Goal: Information Seeking & Learning: Learn about a topic

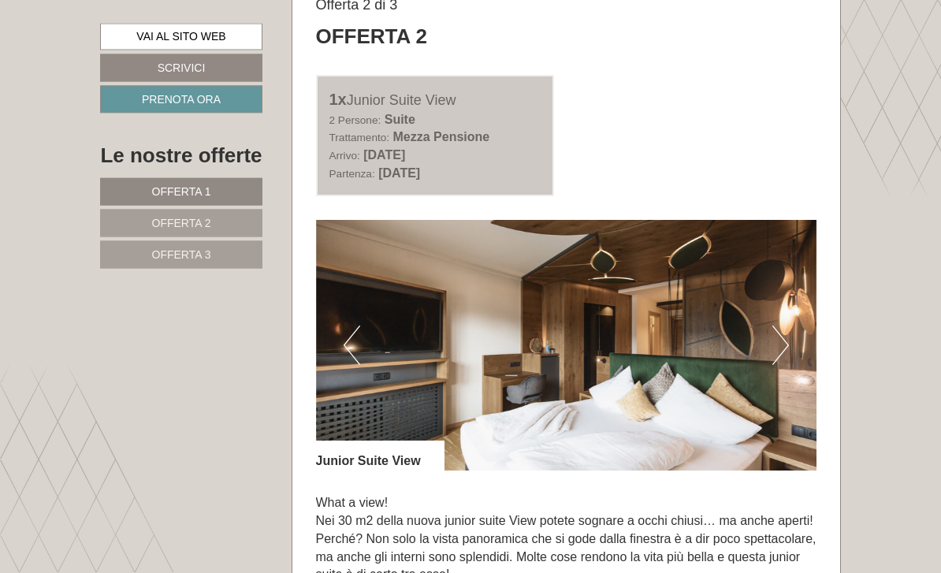
scroll to position [1891, 0]
click at [725, 362] on img at bounding box center [566, 345] width 501 height 251
click at [759, 370] on img at bounding box center [566, 345] width 501 height 251
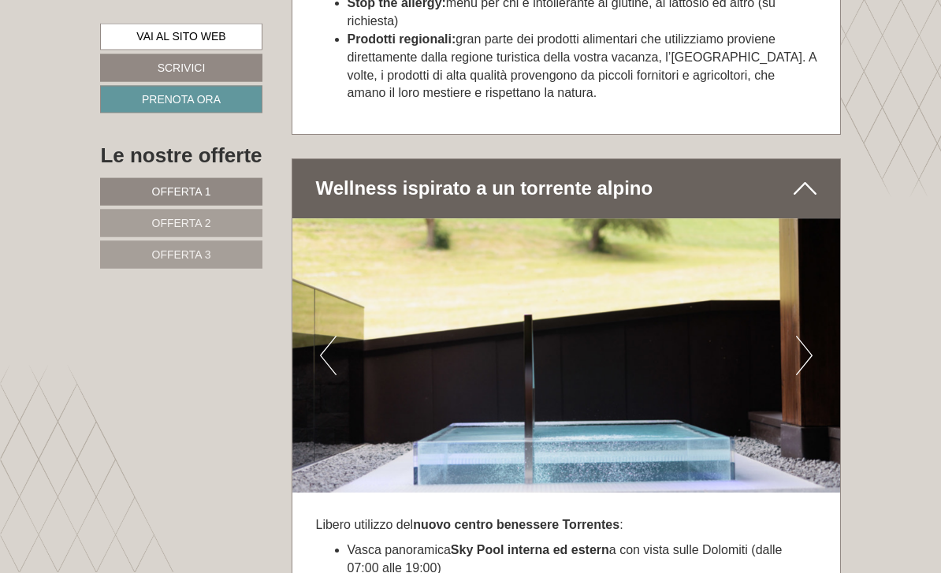
scroll to position [5002, 0]
click at [800, 338] on button "Next" at bounding box center [804, 355] width 17 height 39
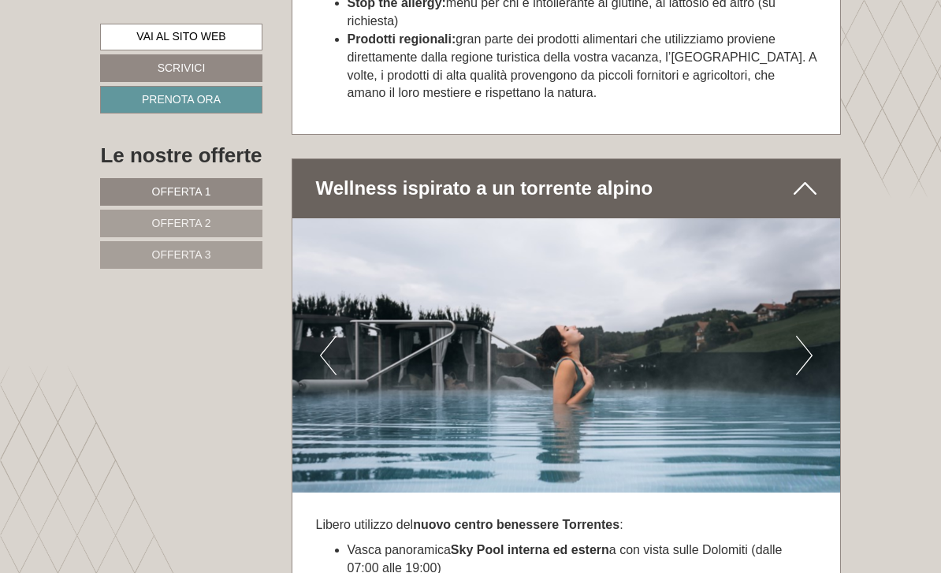
click at [803, 336] on button "Next" at bounding box center [804, 355] width 17 height 39
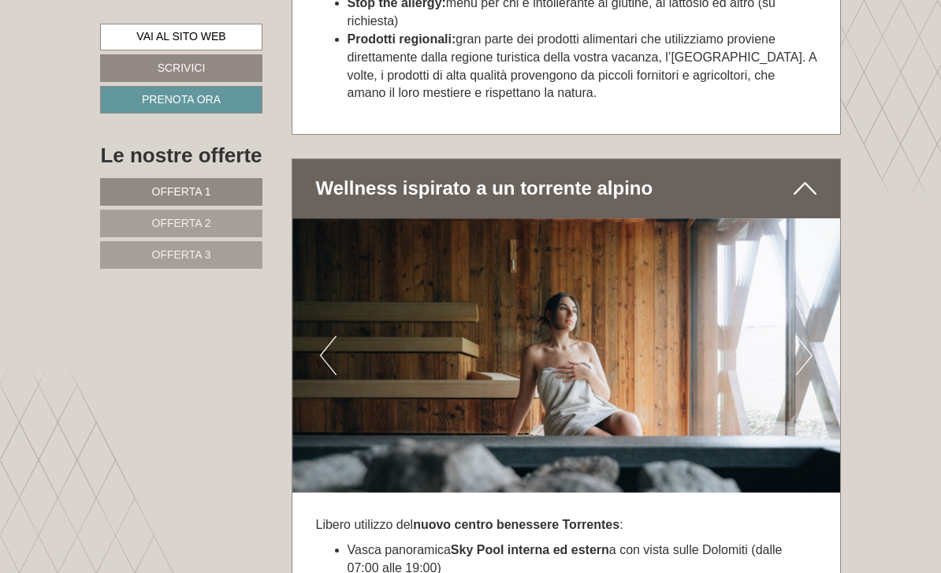
click at [789, 348] on img at bounding box center [566, 355] width 549 height 274
click at [810, 345] on button "Next" at bounding box center [804, 355] width 17 height 39
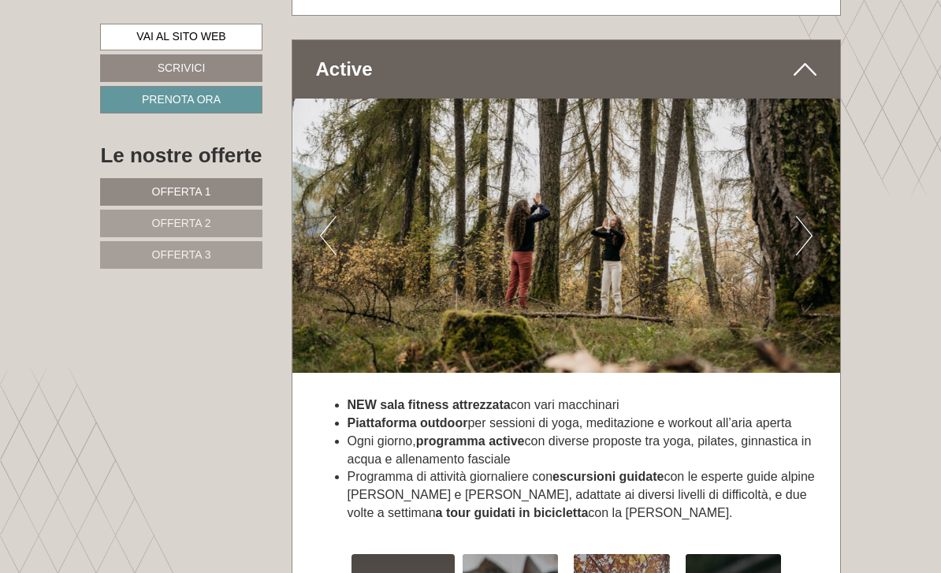
scroll to position [5870, 0]
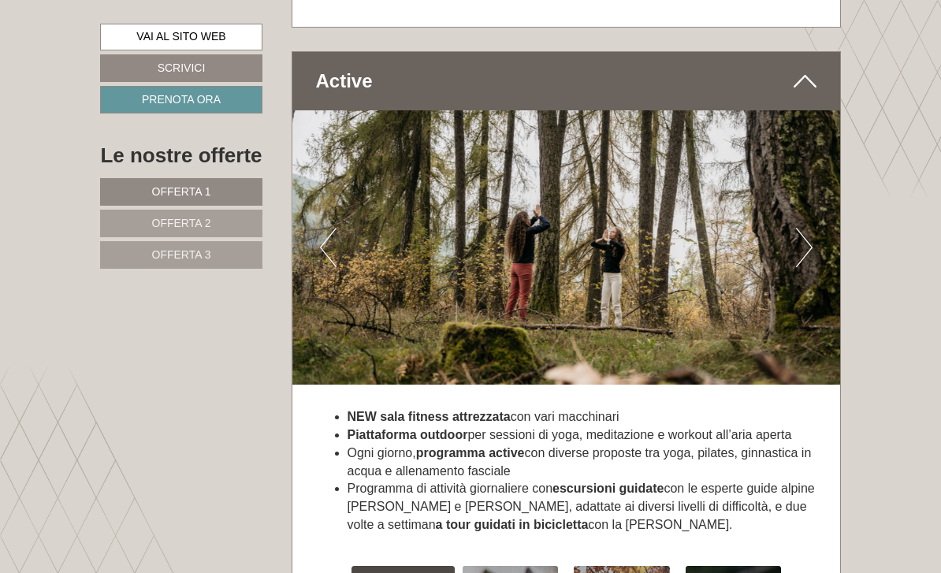
click at [802, 228] on button "Next" at bounding box center [804, 247] width 17 height 39
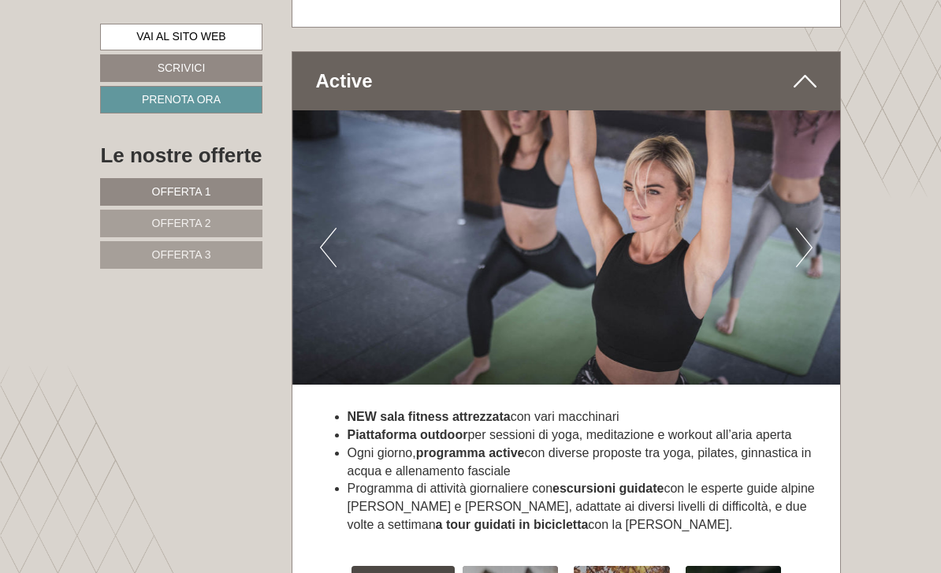
click at [806, 228] on button "Next" at bounding box center [804, 247] width 17 height 39
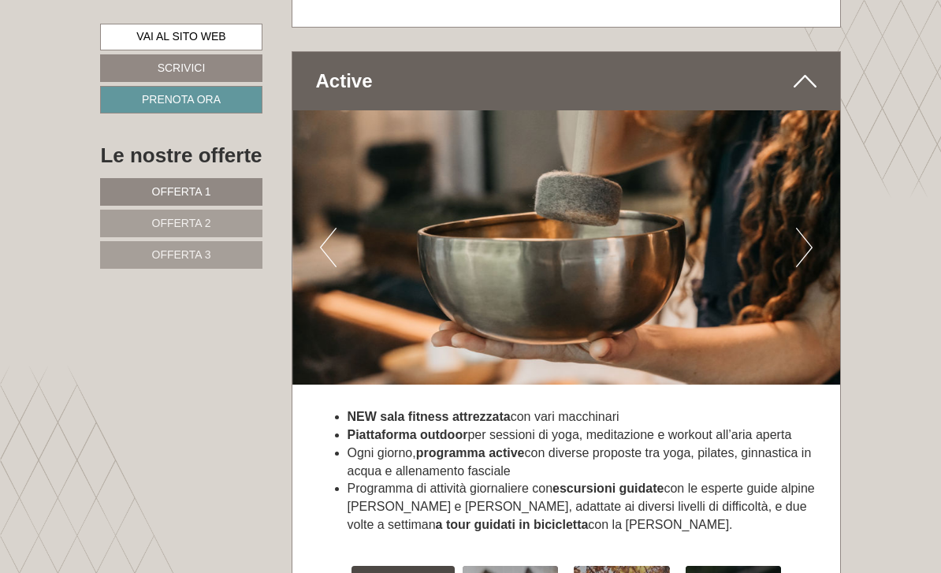
click at [799, 228] on button "Next" at bounding box center [804, 247] width 17 height 39
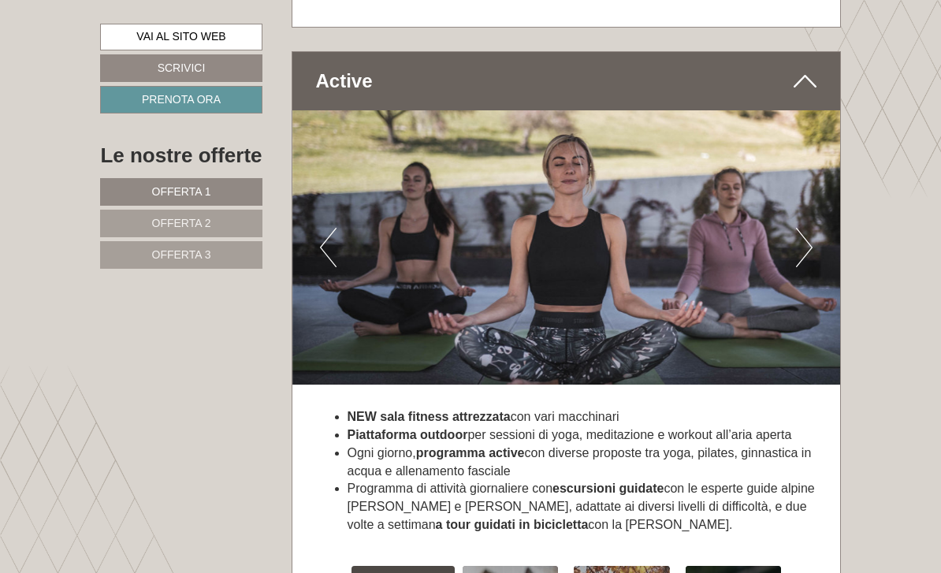
click at [799, 228] on button "Next" at bounding box center [804, 247] width 17 height 39
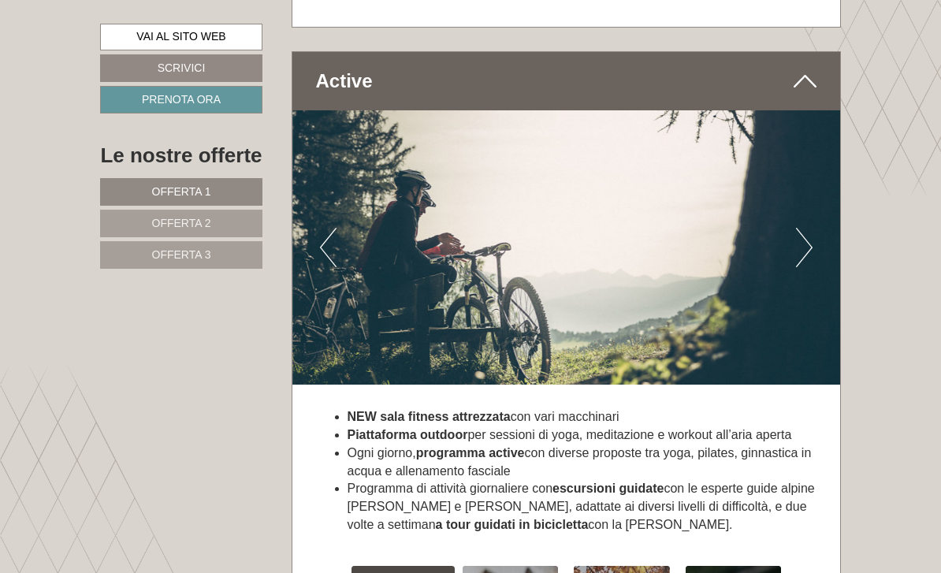
click at [800, 228] on button "Next" at bounding box center [804, 247] width 17 height 39
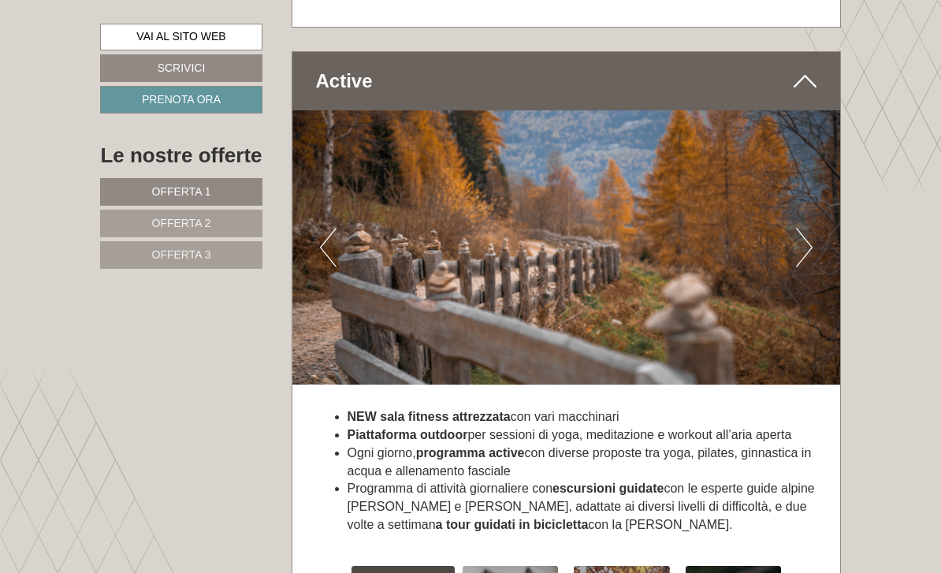
click at [802, 228] on button "Next" at bounding box center [804, 247] width 17 height 39
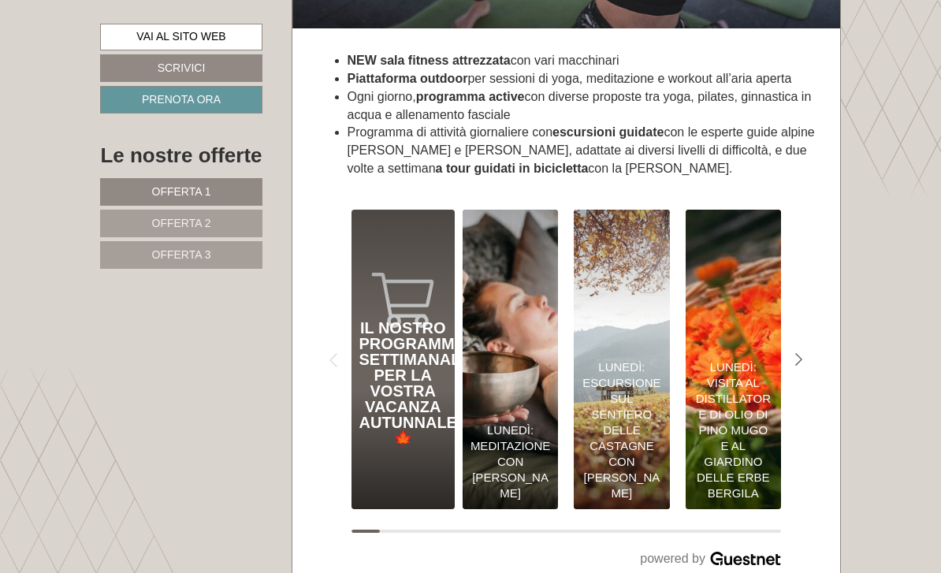
scroll to position [6217, 0]
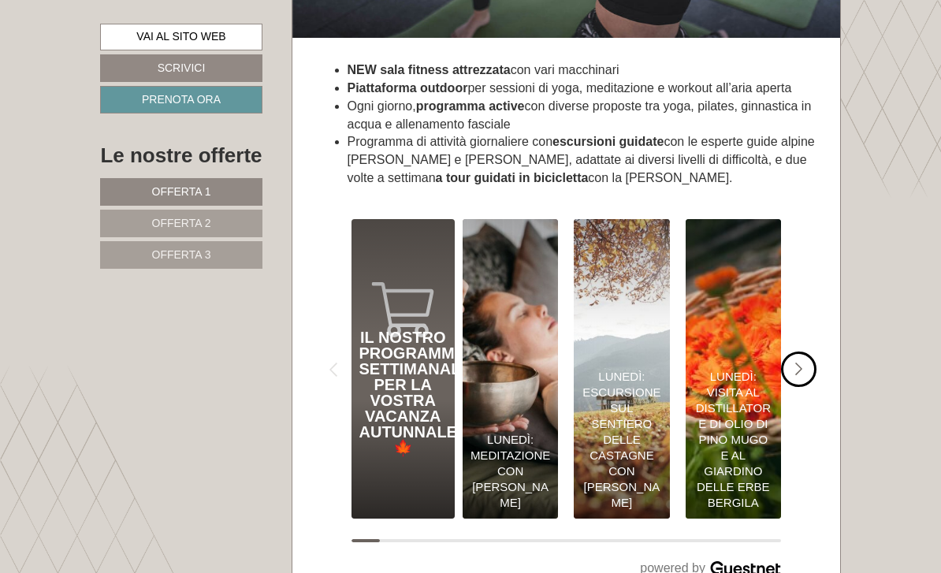
click at [815, 352] on div "#gn-shop-3 .a-arrow { fill:#4a8f1b; }" at bounding box center [798, 369] width 35 height 35
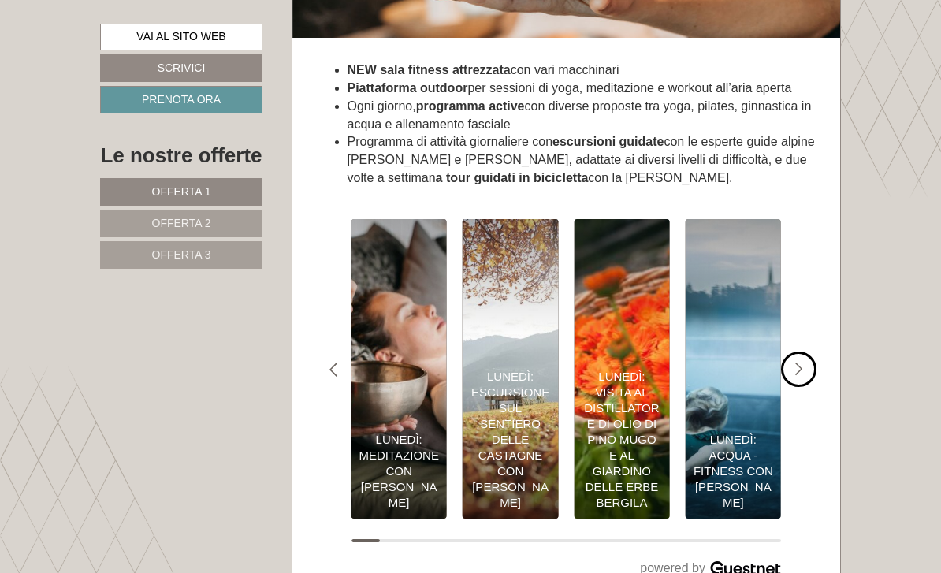
click at [806, 352] on div "#gn-shop-3 .a-arrow { fill:#4a8f1b; }" at bounding box center [798, 369] width 35 height 35
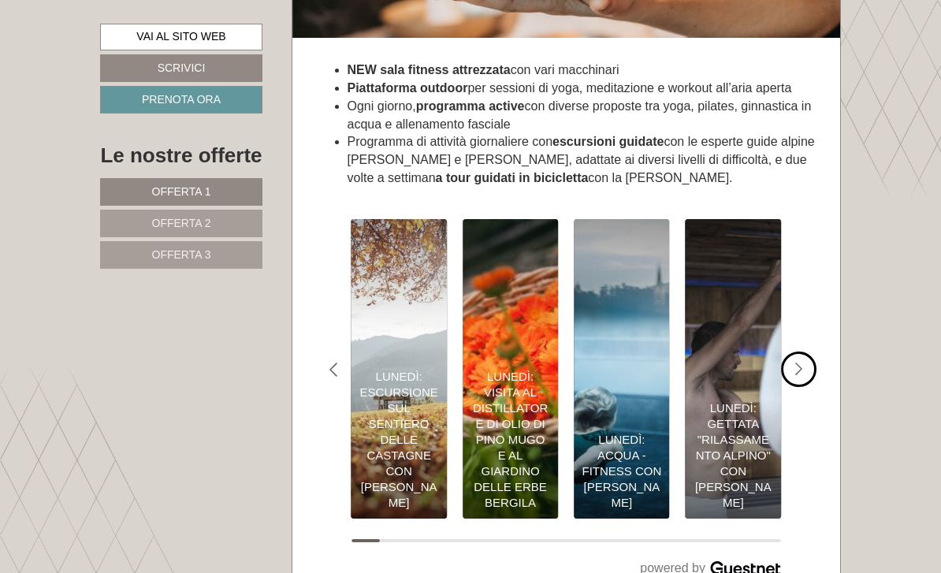
click at [802, 363] on icon "#gn-shop-3 .a-arrow { fill:#4a8f1b; }" at bounding box center [799, 370] width 8 height 14
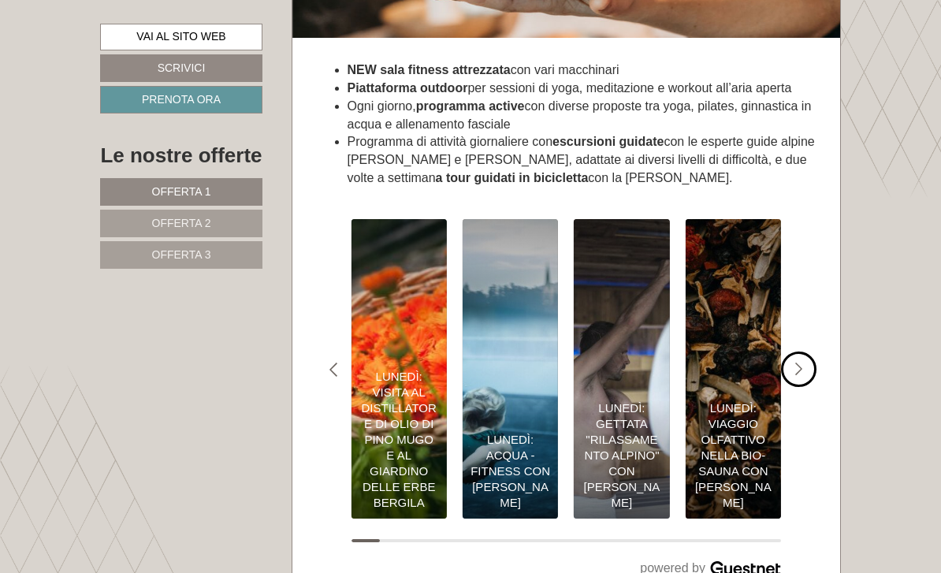
click at [806, 352] on div "#gn-shop-3 .a-arrow { fill:#4a8f1b; }" at bounding box center [798, 369] width 35 height 35
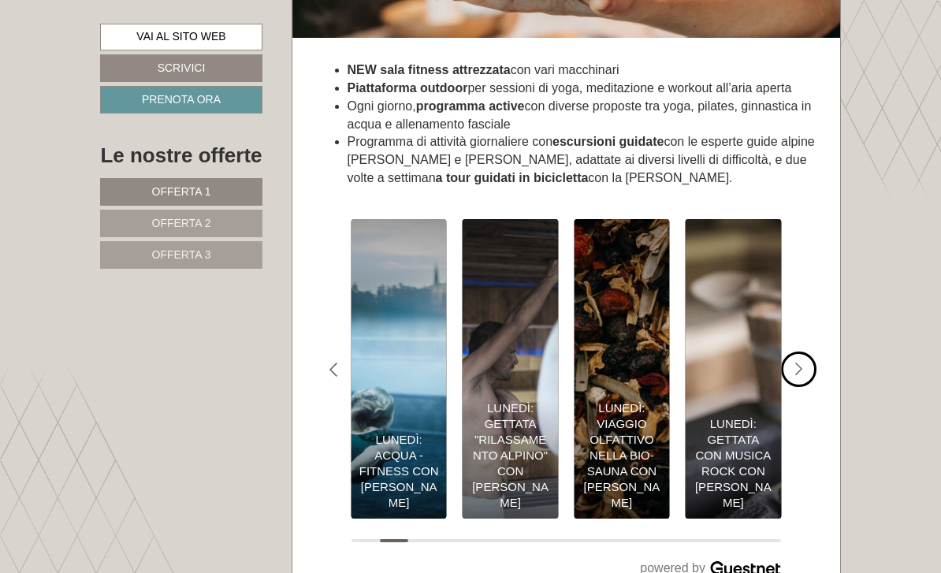
click at [804, 352] on div "#gn-shop-3 .a-arrow { fill:#4a8f1b; }" at bounding box center [798, 369] width 35 height 35
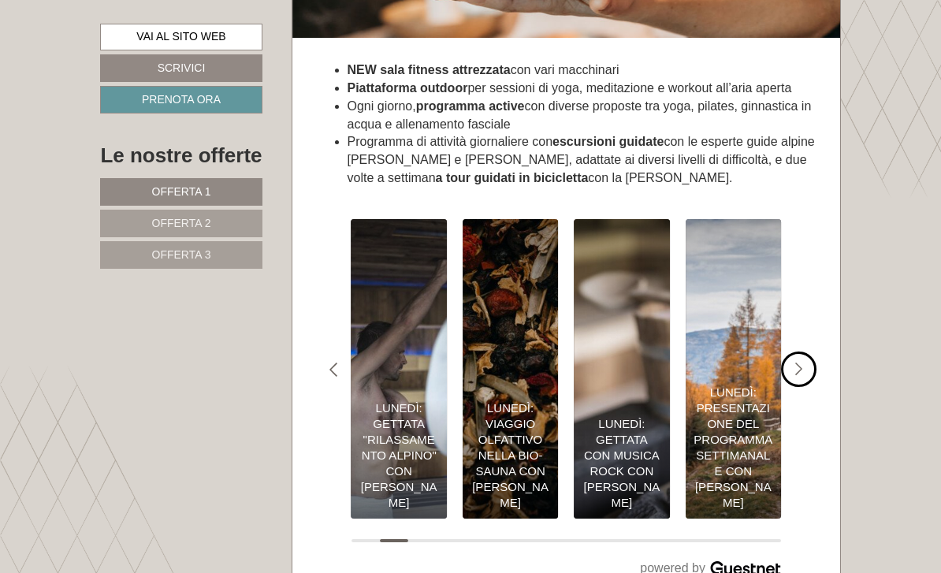
click at [806, 352] on div "#gn-shop-3 .a-arrow { fill:#4a8f1b; }" at bounding box center [798, 369] width 35 height 35
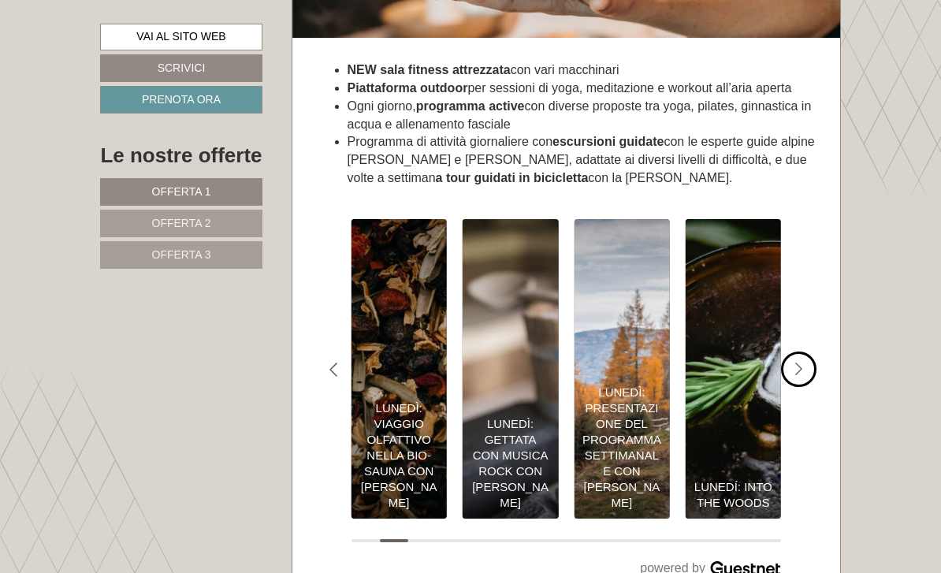
click at [802, 352] on div "#gn-shop-3 .a-arrow { fill:#4a8f1b; }" at bounding box center [798, 369] width 35 height 35
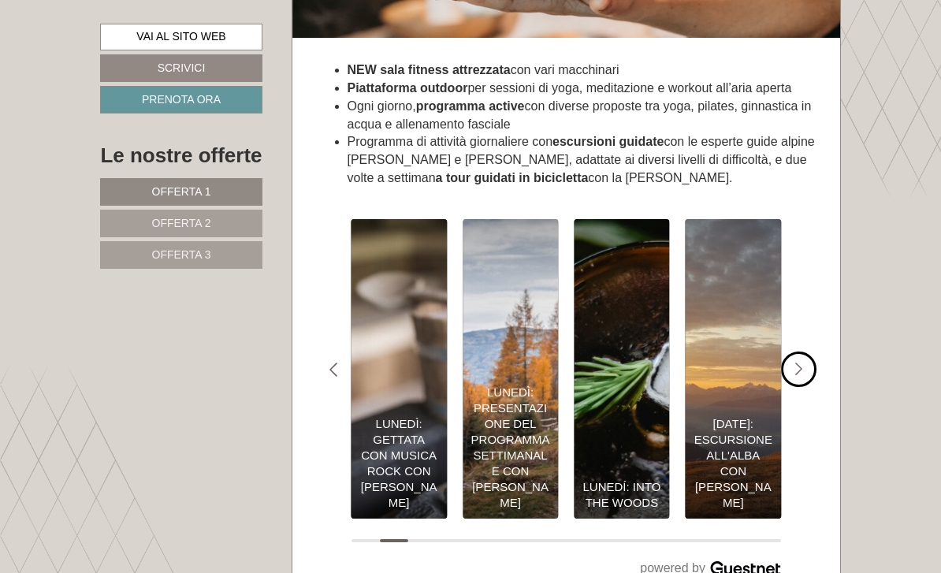
click at [806, 352] on div "#gn-shop-3 .a-arrow { fill:#4a8f1b; }" at bounding box center [798, 369] width 35 height 35
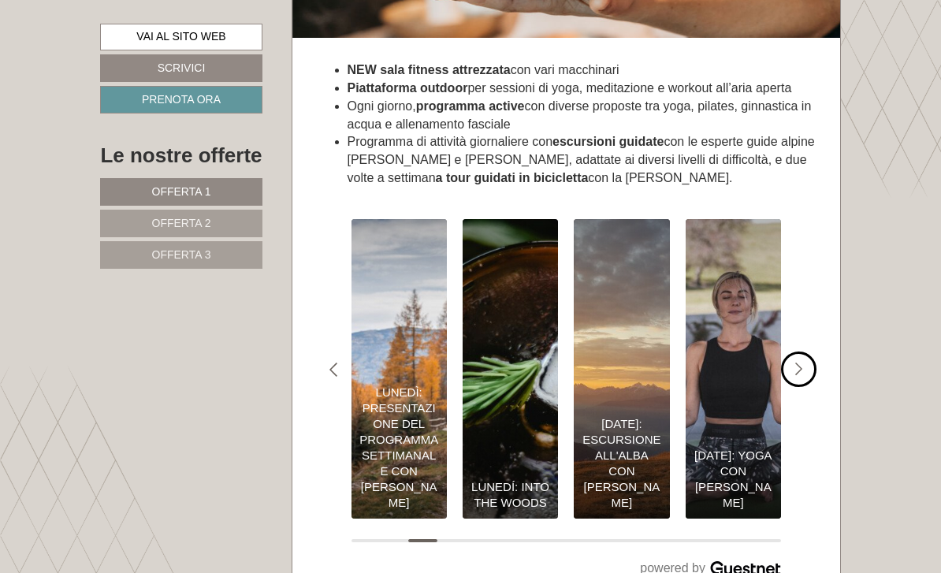
click at [805, 352] on div "#gn-shop-3 .a-arrow { fill:#4a8f1b; }" at bounding box center [798, 369] width 35 height 35
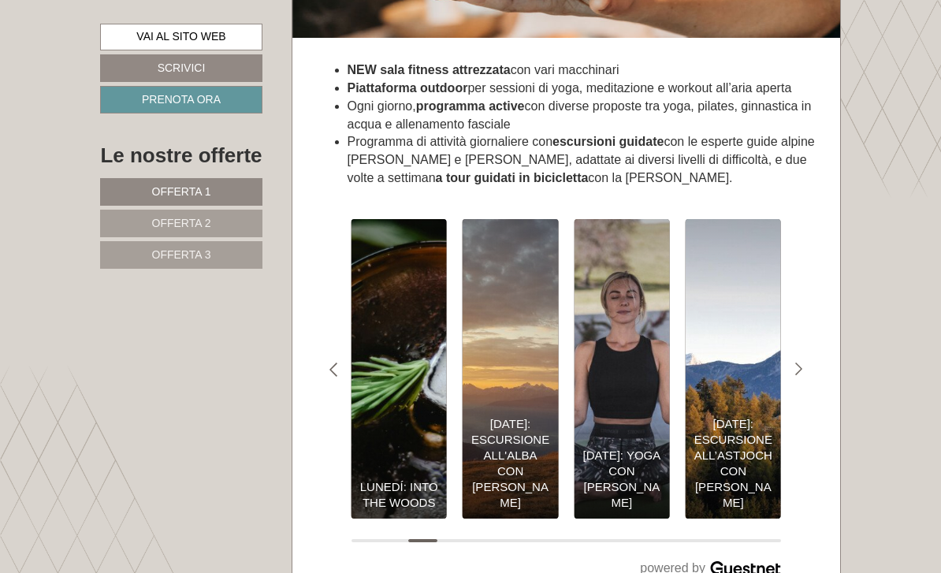
click at [808, 333] on div "slide 10 to 13 of 57 Il nostro programma settimanale per la vostra vacanza autu…" at bounding box center [566, 399] width 501 height 408
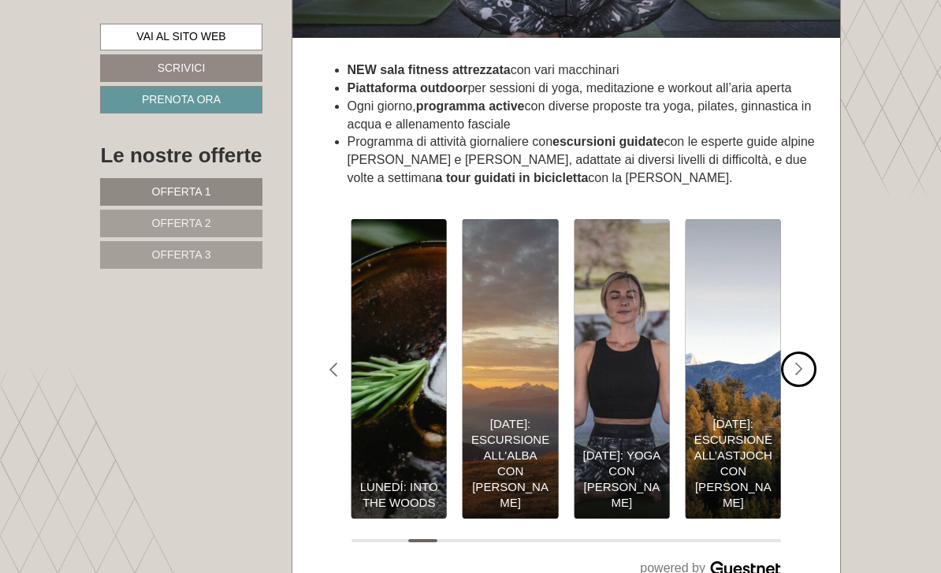
click at [811, 352] on div "#gn-shop-3 .a-arrow { fill:#4a8f1b; }" at bounding box center [798, 369] width 35 height 35
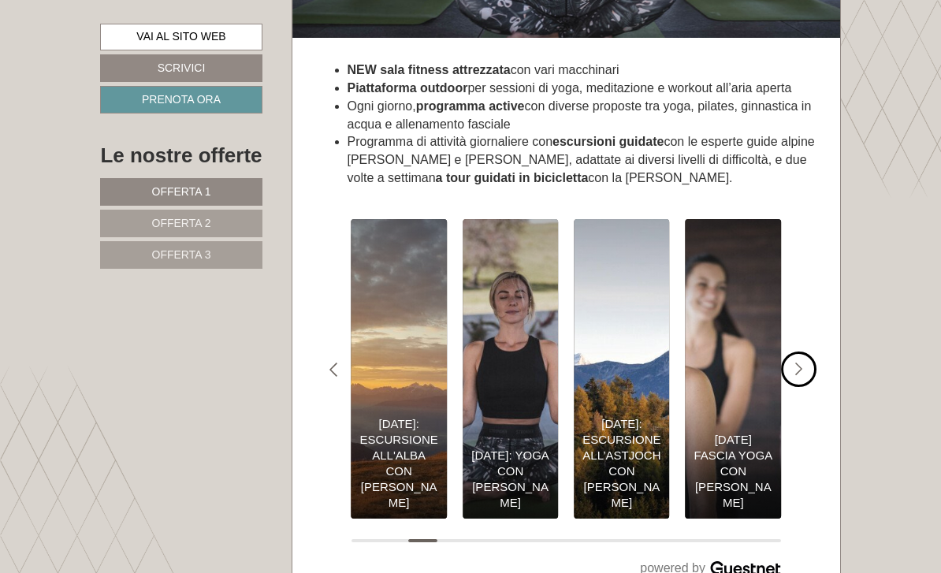
click at [807, 352] on div "#gn-shop-3 .a-arrow { fill:#4a8f1b; }" at bounding box center [798, 369] width 35 height 35
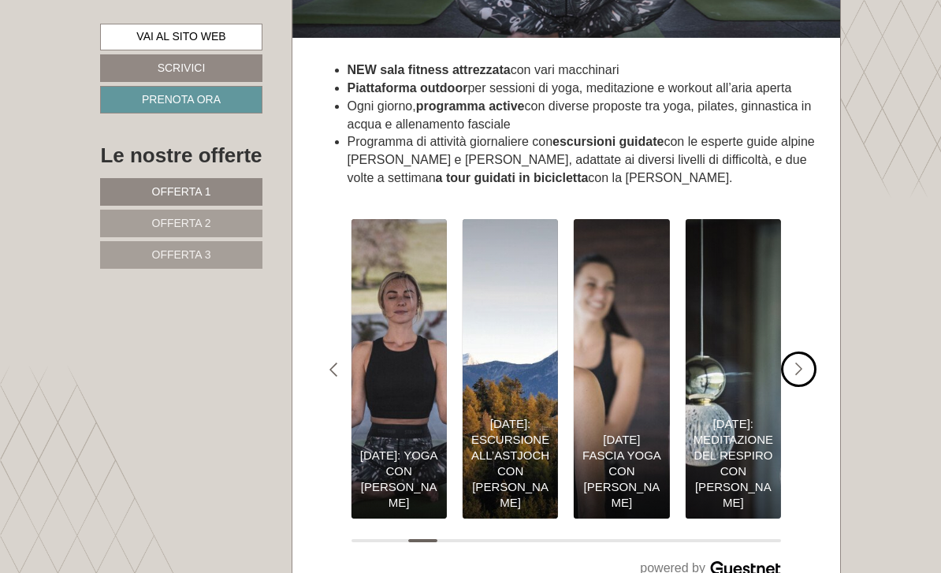
click at [801, 363] on icon "#gn-shop-3 .a-arrow { fill:#4a8f1b; }" at bounding box center [799, 370] width 8 height 14
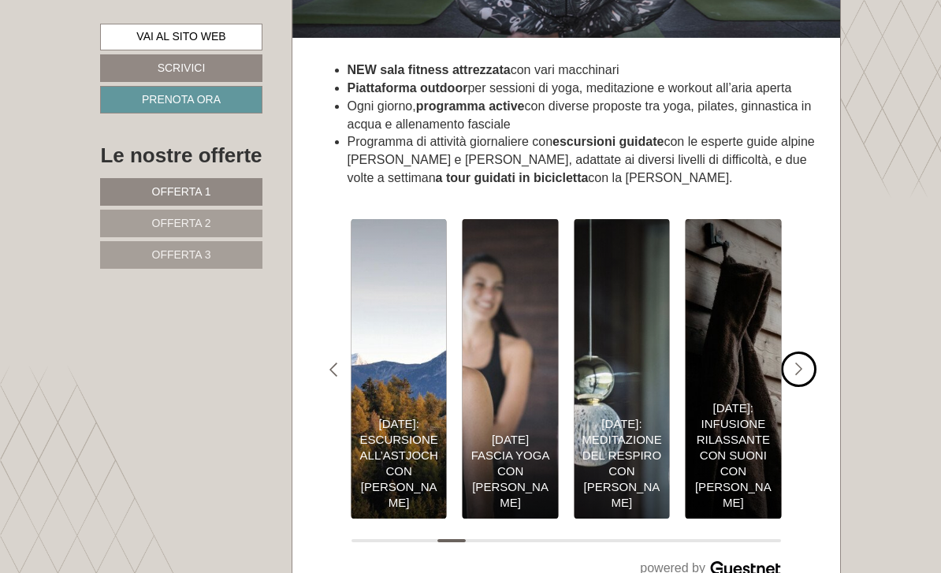
click at [808, 355] on div "#gn-shop-3 .a-arrow { fill:#4a8f1b; }" at bounding box center [798, 369] width 35 height 35
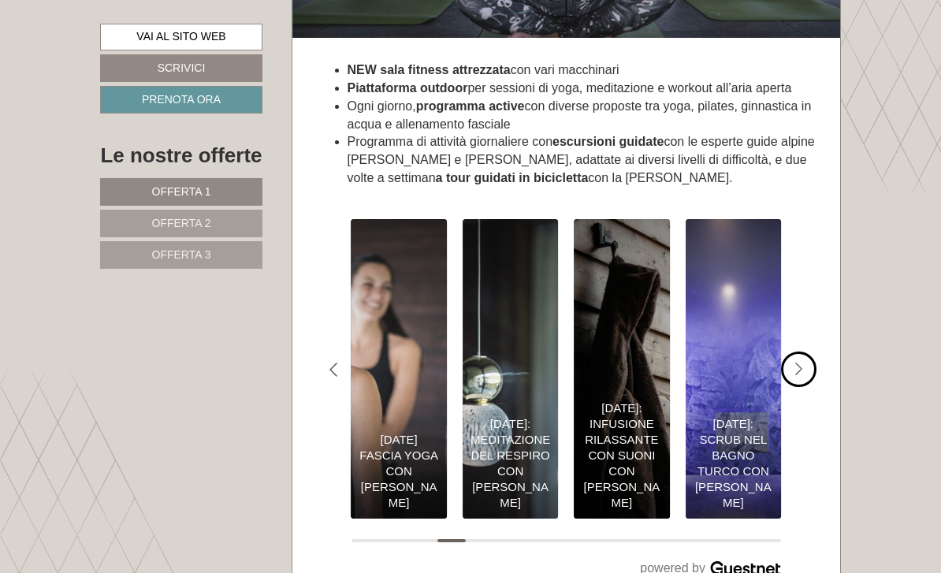
click at [810, 355] on div "#gn-shop-3 .a-arrow { fill:#4a8f1b; }" at bounding box center [798, 369] width 35 height 35
click at [813, 352] on div "#gn-shop-3 .a-arrow { fill:#4a8f1b; }" at bounding box center [798, 369] width 35 height 35
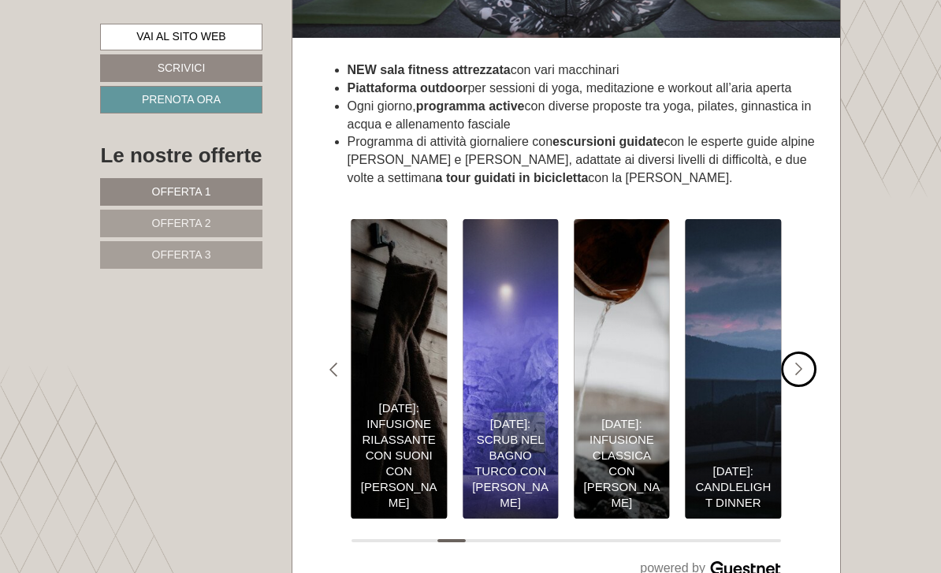
click at [814, 352] on div "#gn-shop-3 .a-arrow { fill:#4a8f1b; }" at bounding box center [798, 369] width 35 height 35
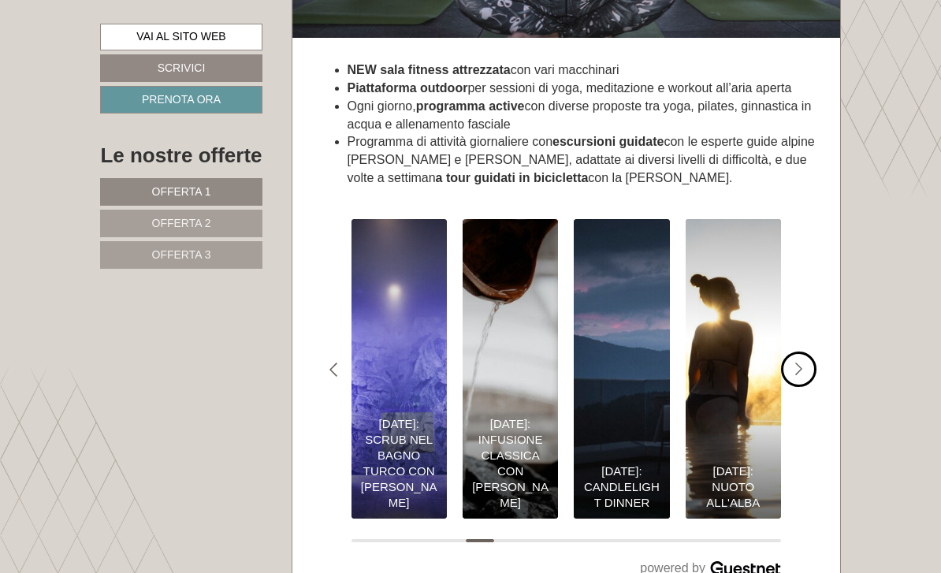
click at [812, 352] on div "#gn-shop-3 .a-arrow { fill:#4a8f1b; }" at bounding box center [798, 369] width 35 height 35
click at [814, 353] on div "#gn-shop-3 .a-arrow { fill:#4a8f1b; }" at bounding box center [798, 369] width 35 height 35
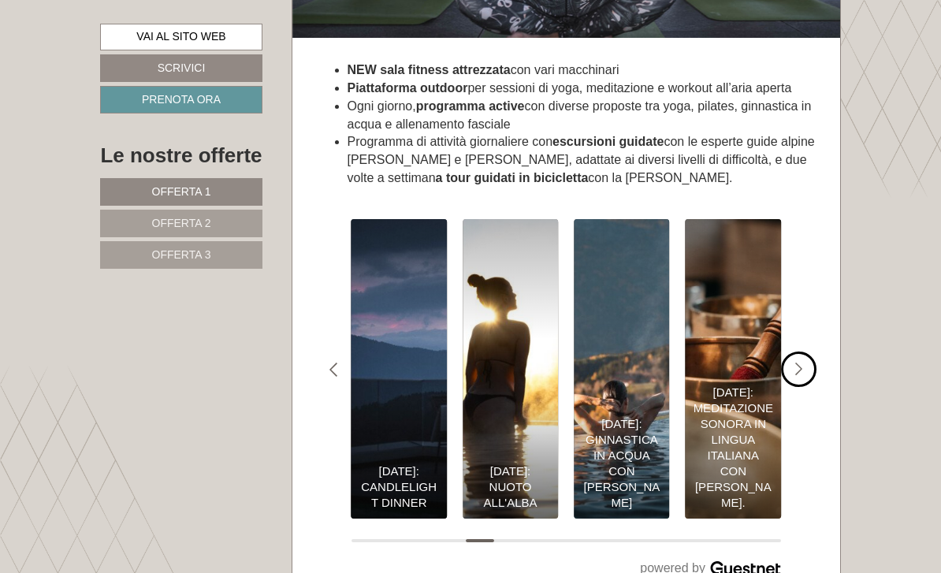
click at [814, 352] on div "#gn-shop-3 .a-arrow { fill:#4a8f1b; }" at bounding box center [798, 369] width 35 height 35
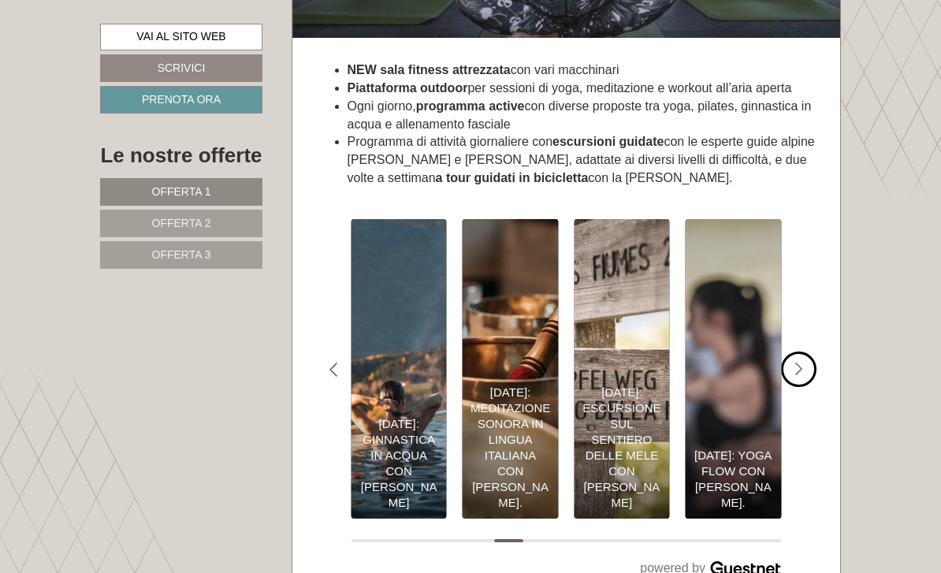
click at [814, 352] on div "#gn-shop-3 .a-arrow { fill:#4a8f1b; }" at bounding box center [798, 369] width 35 height 35
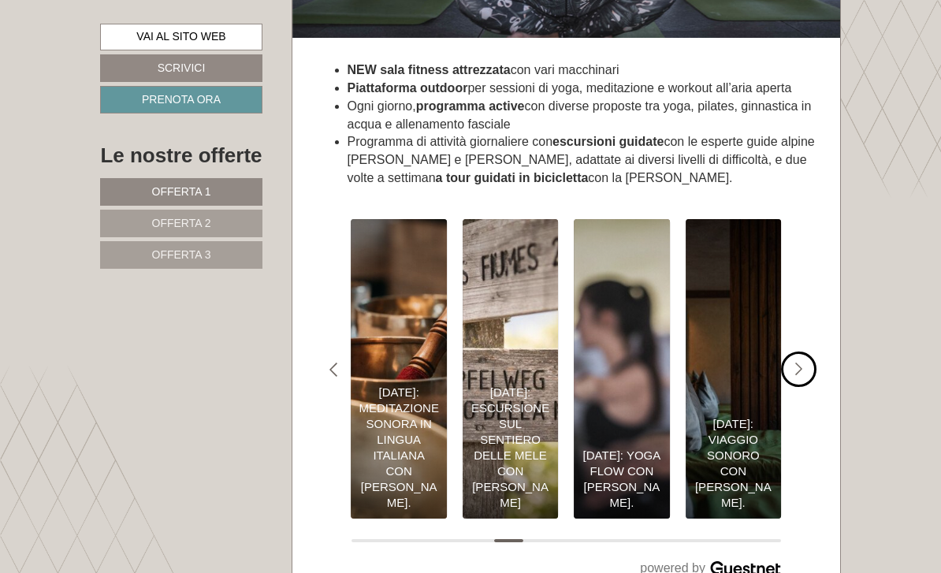
click at [813, 352] on div "#gn-shop-3 .a-arrow { fill:#4a8f1b; }" at bounding box center [798, 369] width 35 height 35
click at [812, 352] on div "#gn-shop-3 .a-arrow { fill:#4a8f1b; }" at bounding box center [798, 369] width 35 height 35
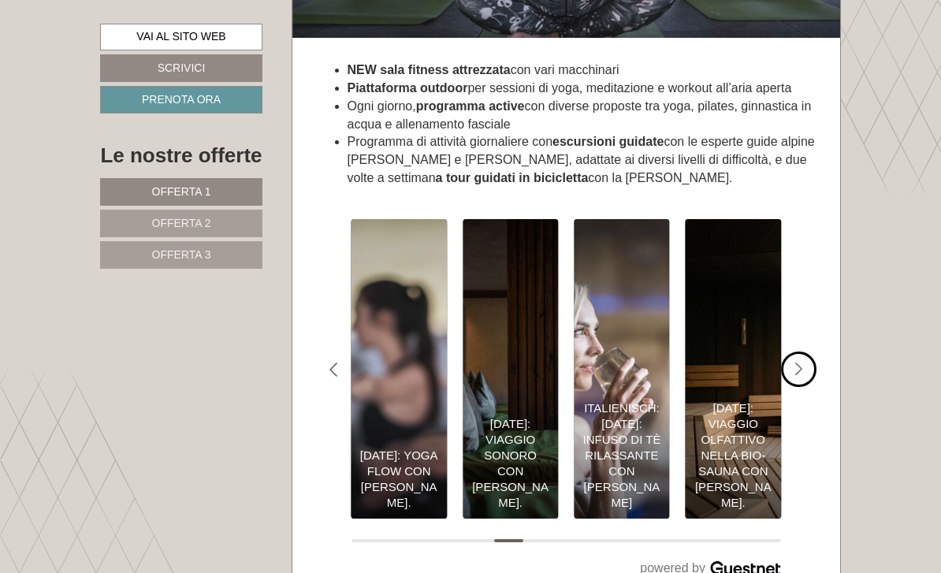
click at [813, 352] on div "#gn-shop-3 .a-arrow { fill:#4a8f1b; }" at bounding box center [798, 369] width 35 height 35
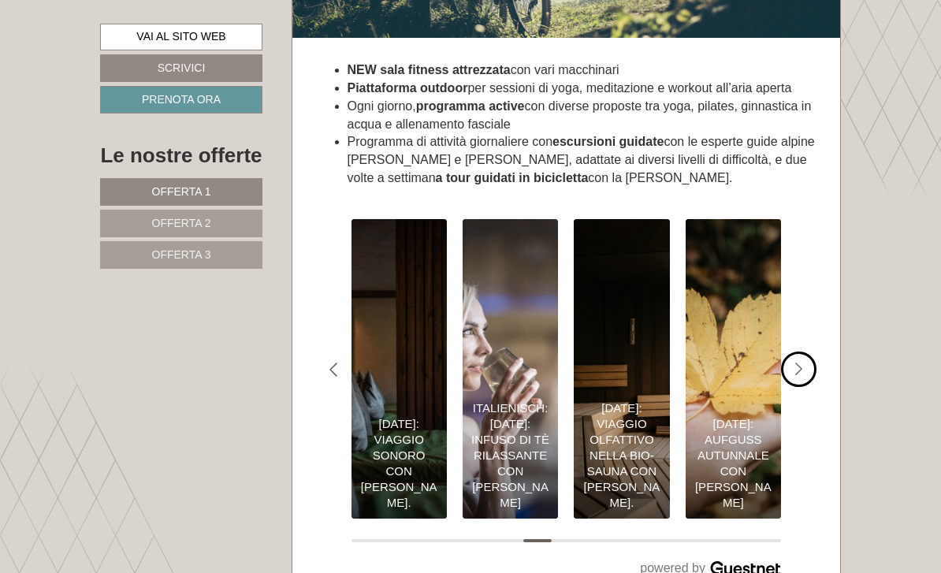
click at [814, 352] on div "#gn-shop-3 .a-arrow { fill:#4a8f1b; }" at bounding box center [798, 369] width 35 height 35
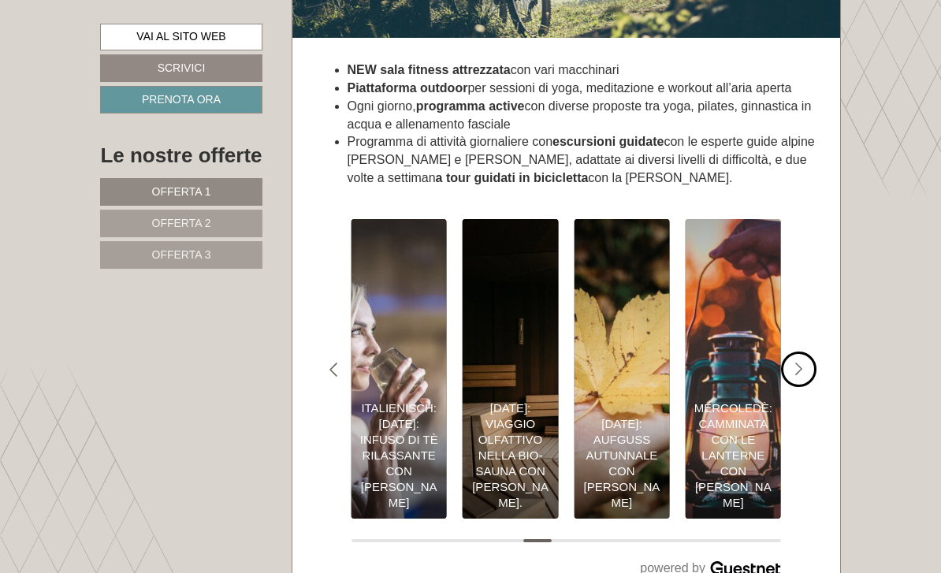
click at [811, 352] on div "#gn-shop-3 .a-arrow { fill:#4a8f1b; }" at bounding box center [798, 369] width 35 height 35
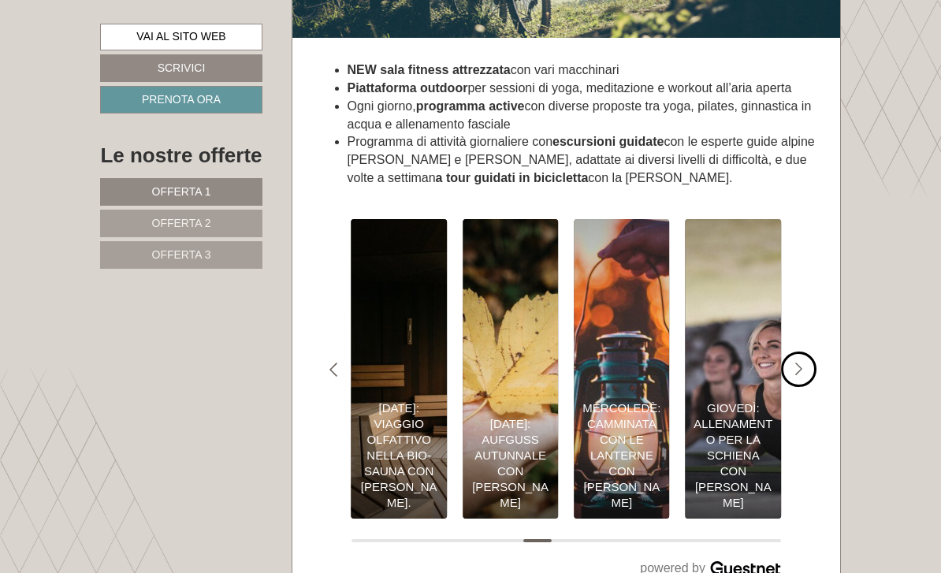
click at [813, 352] on div "#gn-shop-3 .a-arrow { fill:#4a8f1b; }" at bounding box center [798, 369] width 35 height 35
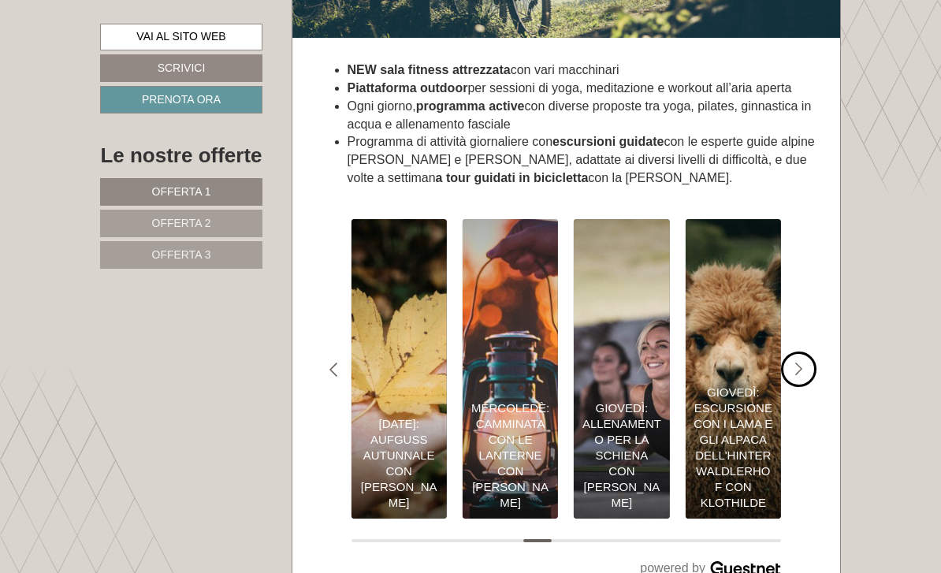
click at [814, 352] on div "#gn-shop-3 .a-arrow { fill:#4a8f1b; }" at bounding box center [798, 369] width 35 height 35
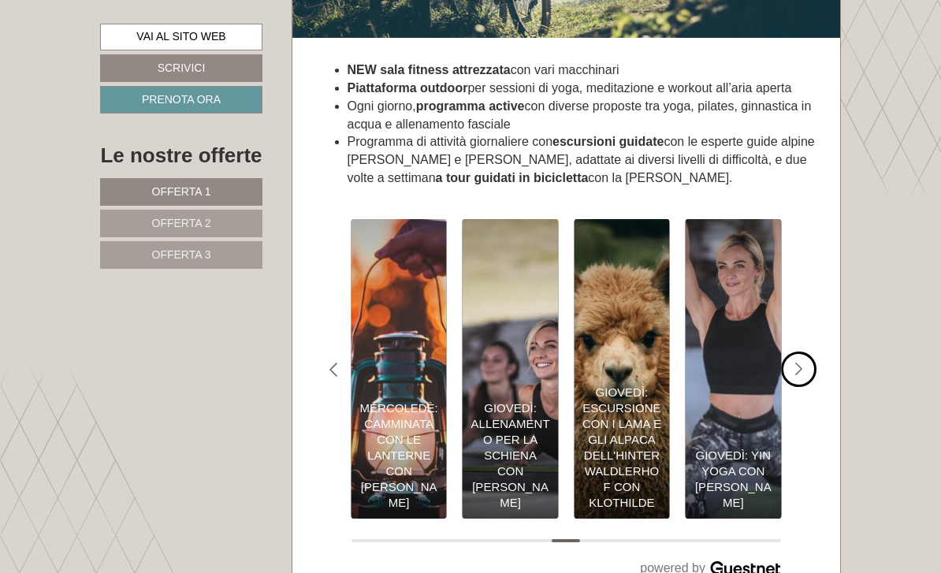
click at [814, 352] on div "#gn-shop-3 .a-arrow { fill:#4a8f1b; }" at bounding box center [798, 369] width 35 height 35
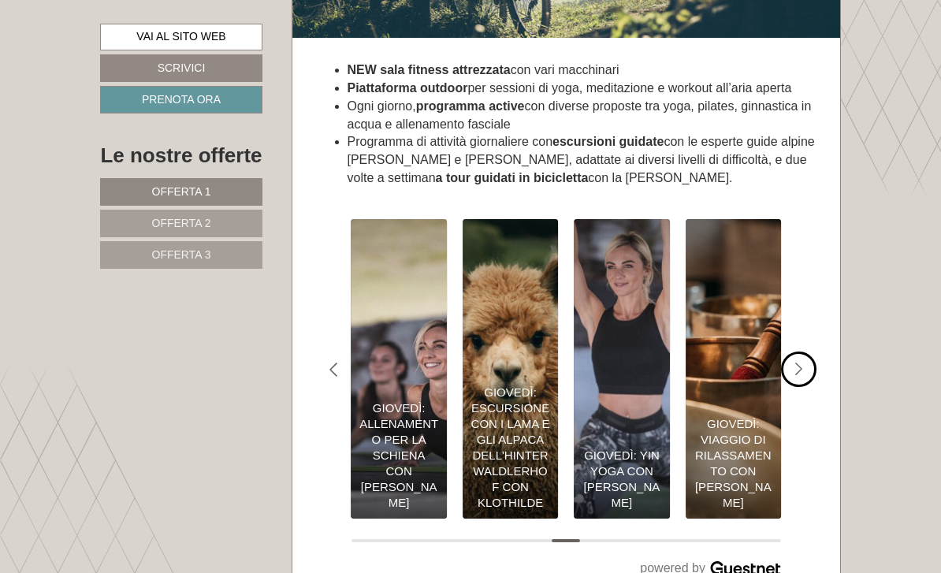
click at [814, 352] on div "#gn-shop-3 .a-arrow { fill:#4a8f1b; }" at bounding box center [798, 369] width 35 height 35
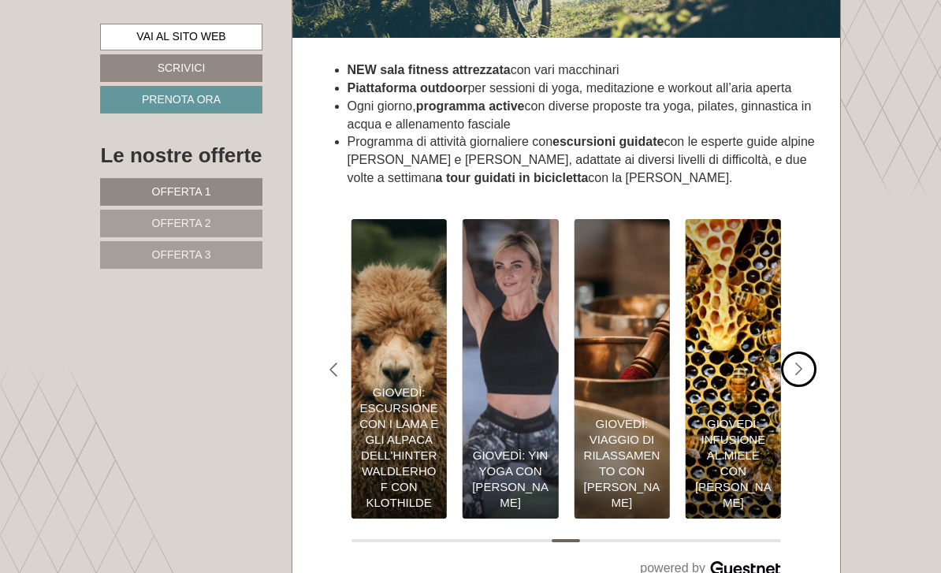
click at [814, 352] on div "#gn-shop-3 .a-arrow { fill:#4a8f1b; }" at bounding box center [798, 369] width 35 height 35
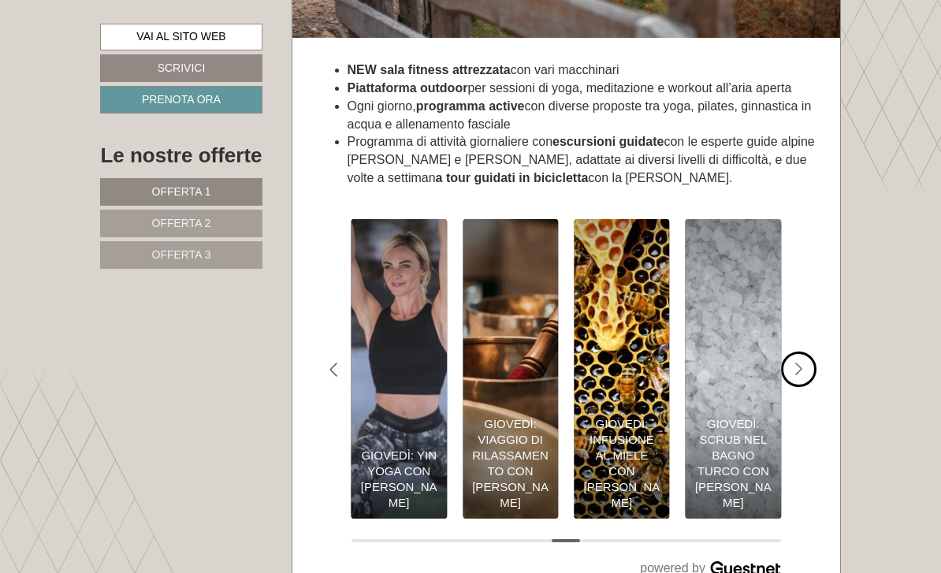
click at [815, 352] on div "#gn-shop-3 .a-arrow { fill:#4a8f1b; }" at bounding box center [798, 369] width 35 height 35
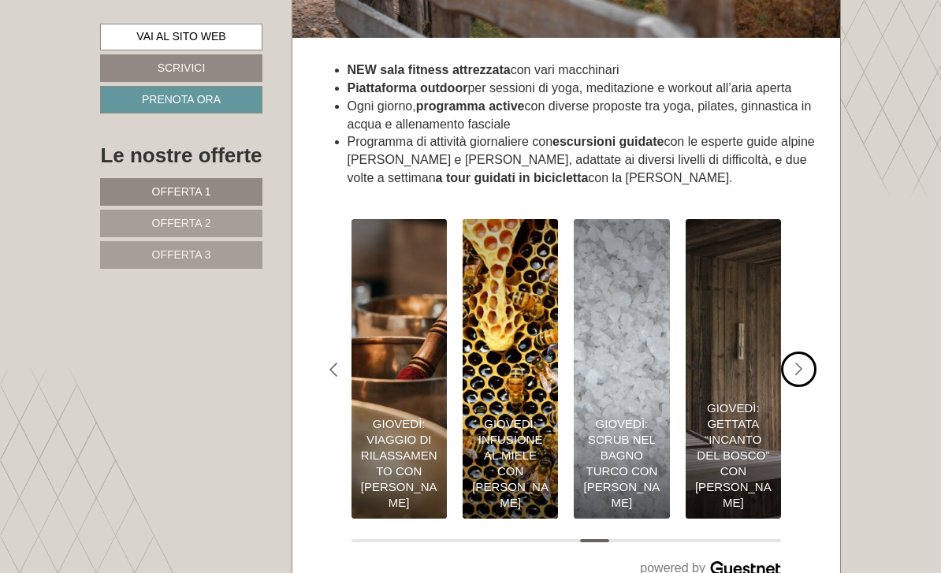
click at [814, 352] on div "#gn-shop-3 .a-arrow { fill:#4a8f1b; }" at bounding box center [798, 369] width 35 height 35
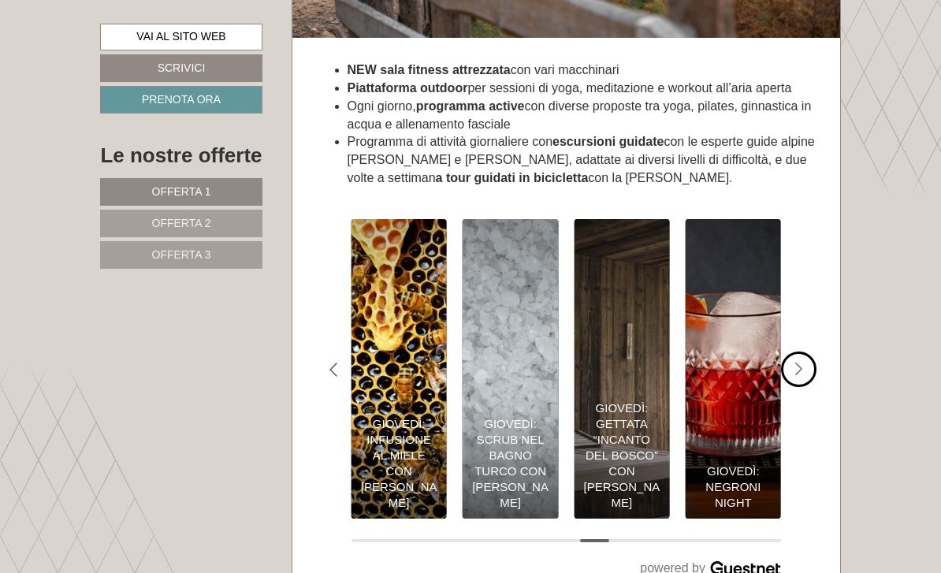
click at [815, 352] on div "#gn-shop-3 .a-arrow { fill:#4a8f1b; }" at bounding box center [798, 369] width 35 height 35
click at [816, 352] on div "#gn-shop-3 .a-arrow { fill:#4a8f1b; }" at bounding box center [798, 369] width 35 height 35
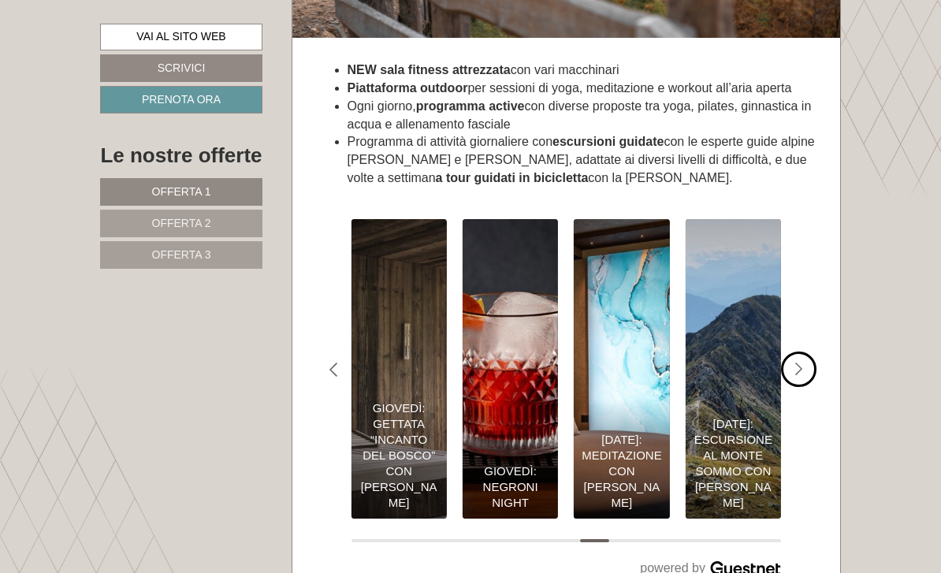
click at [814, 352] on div "#gn-shop-3 .a-arrow { fill:#4a8f1b; }" at bounding box center [798, 369] width 35 height 35
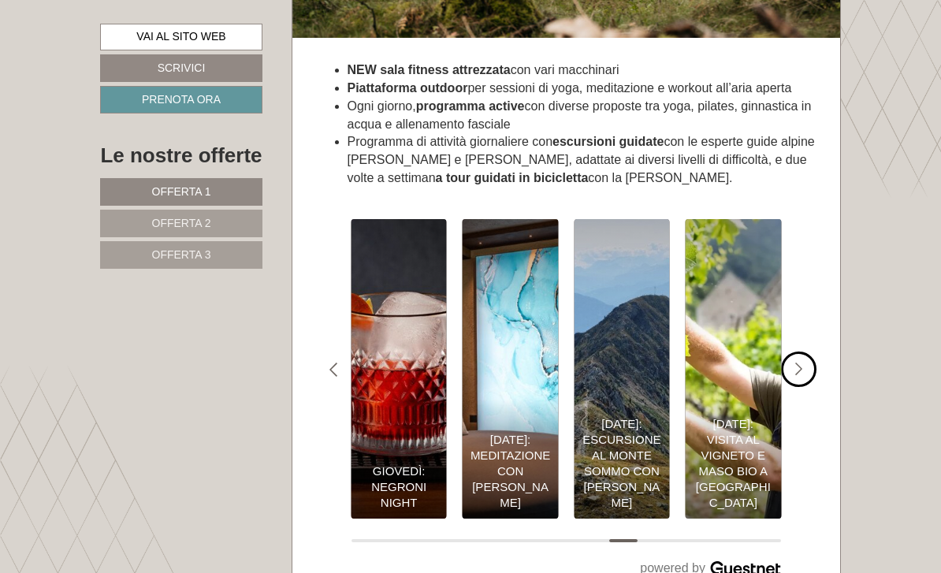
click at [802, 363] on icon "#gn-shop-3 .a-arrow { fill:#4a8f1b; }" at bounding box center [799, 370] width 8 height 14
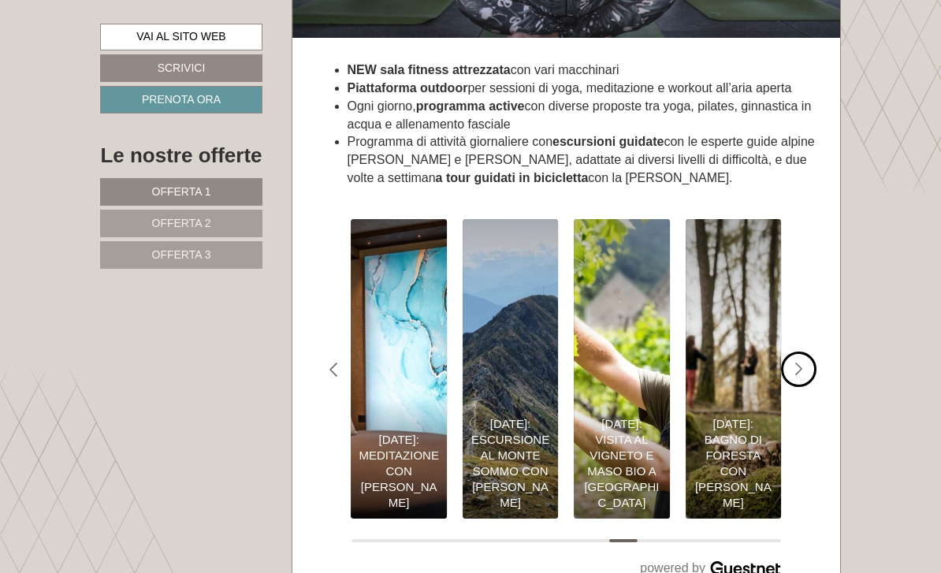
click at [804, 353] on div "#gn-shop-3 .a-arrow { fill:#4a8f1b; }" at bounding box center [798, 369] width 35 height 35
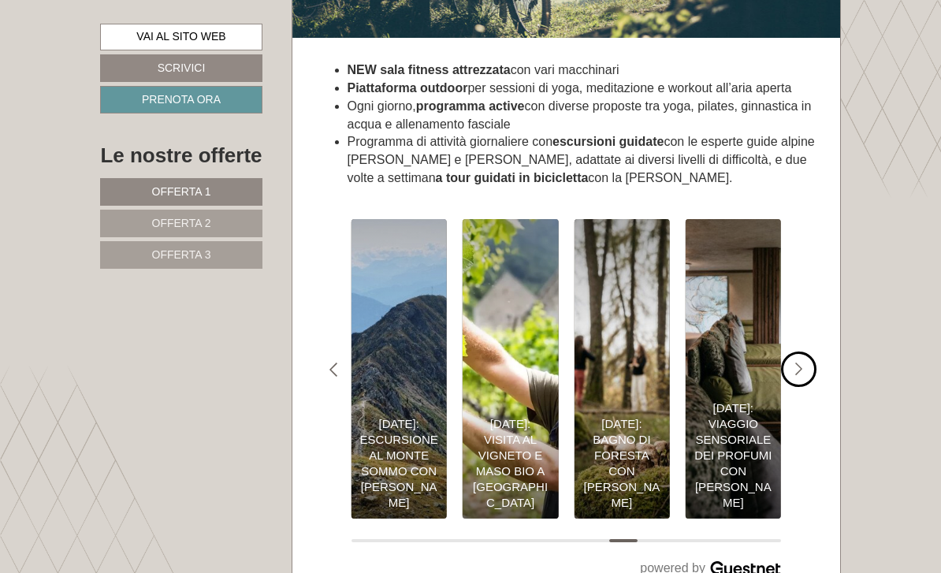
click at [806, 352] on div "#gn-shop-3 .a-arrow { fill:#4a8f1b; }" at bounding box center [798, 369] width 35 height 35
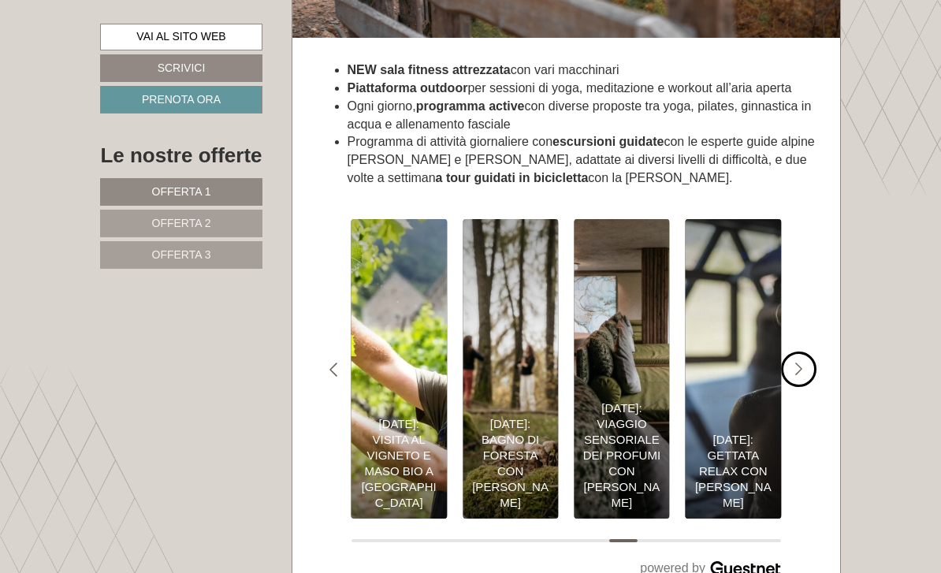
click at [803, 352] on div "#gn-shop-3 .a-arrow { fill:#4a8f1b; }" at bounding box center [798, 369] width 35 height 35
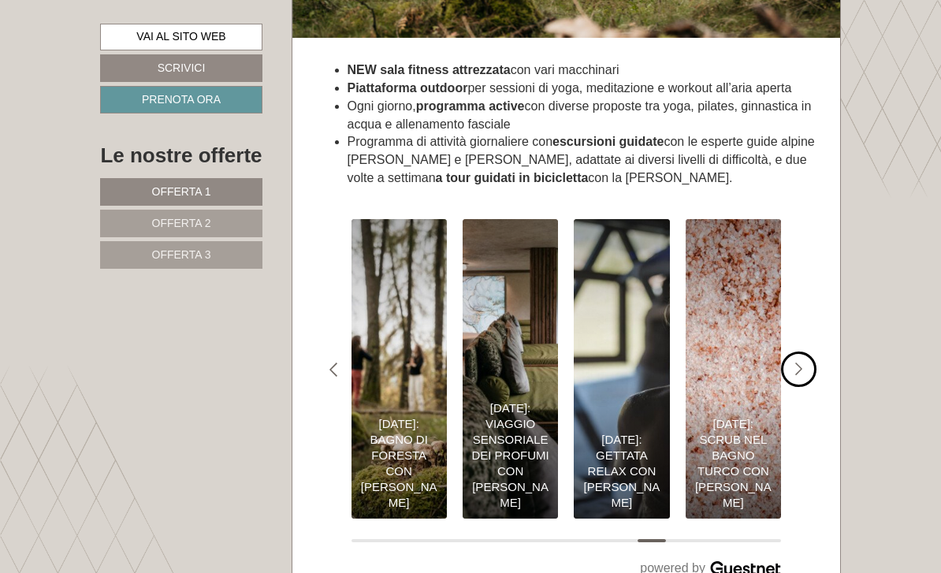
click at [806, 352] on div "#gn-shop-3 .a-arrow { fill:#4a8f1b; }" at bounding box center [798, 369] width 35 height 35
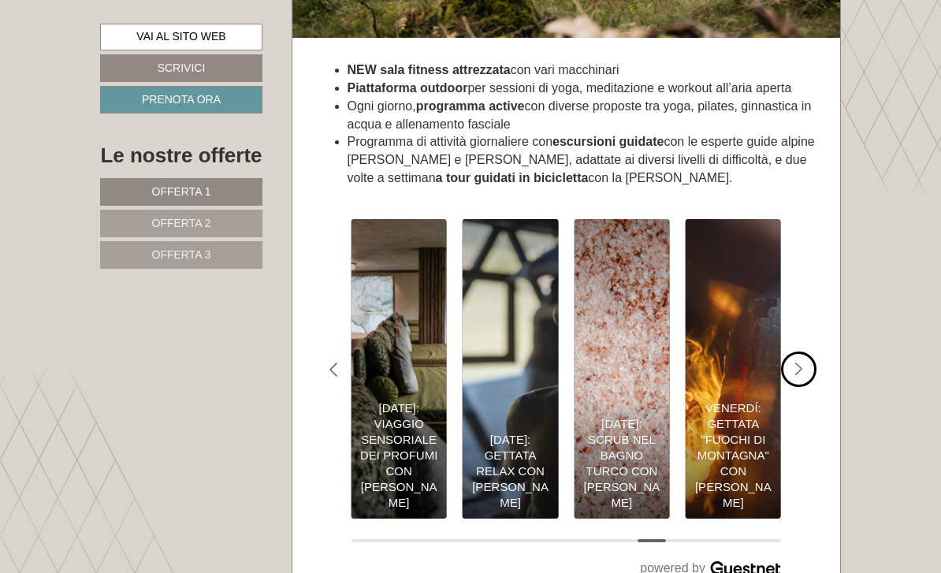
click at [519, 334] on img "Il nostro programma settimanale per la vostra vacanza autunnale 🍁 0€" at bounding box center [510, 369] width 95 height 300
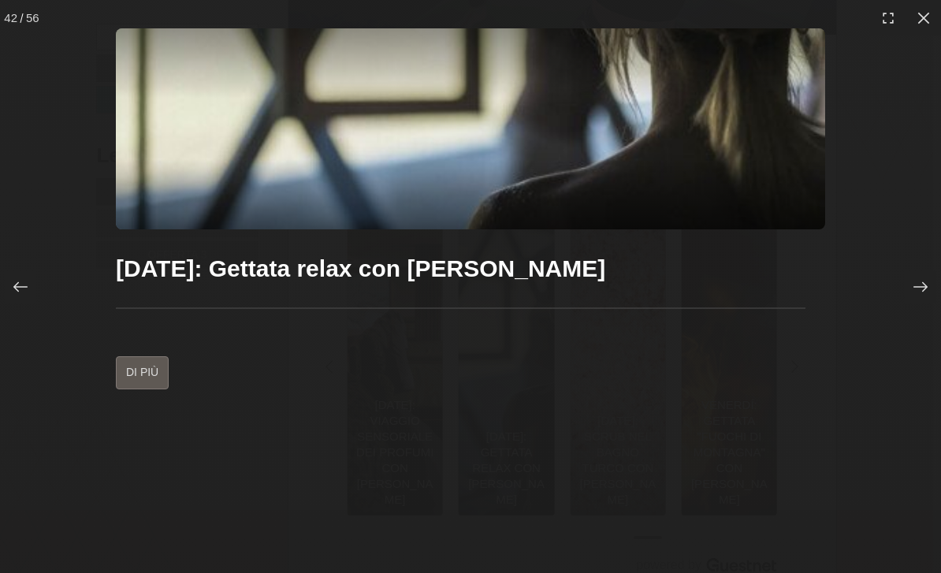
click at [162, 389] on link "Di più" at bounding box center [142, 372] width 53 height 33
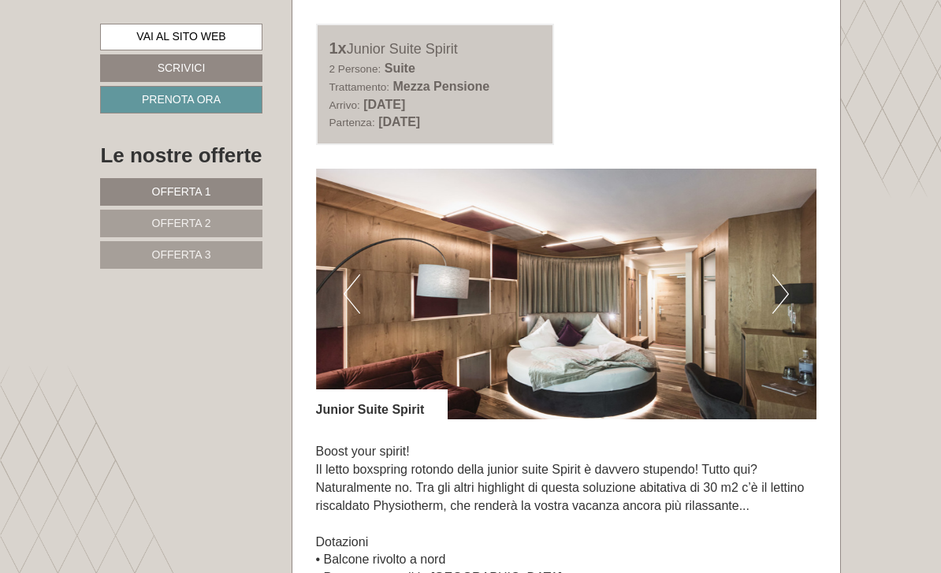
scroll to position [847, 0]
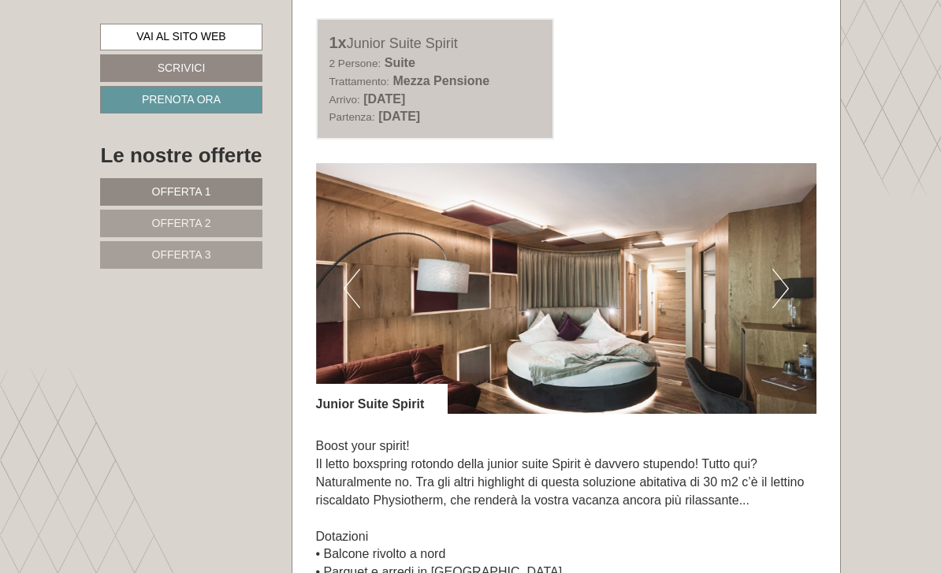
click at [769, 308] on img at bounding box center [566, 288] width 501 height 251
click at [775, 289] on button "Next" at bounding box center [781, 288] width 17 height 39
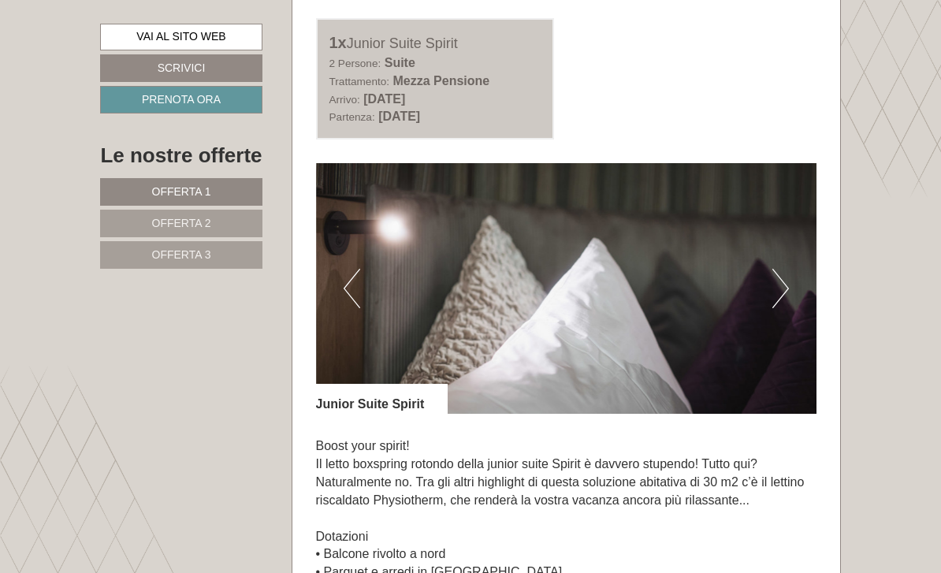
click at [785, 300] on button "Next" at bounding box center [781, 288] width 17 height 39
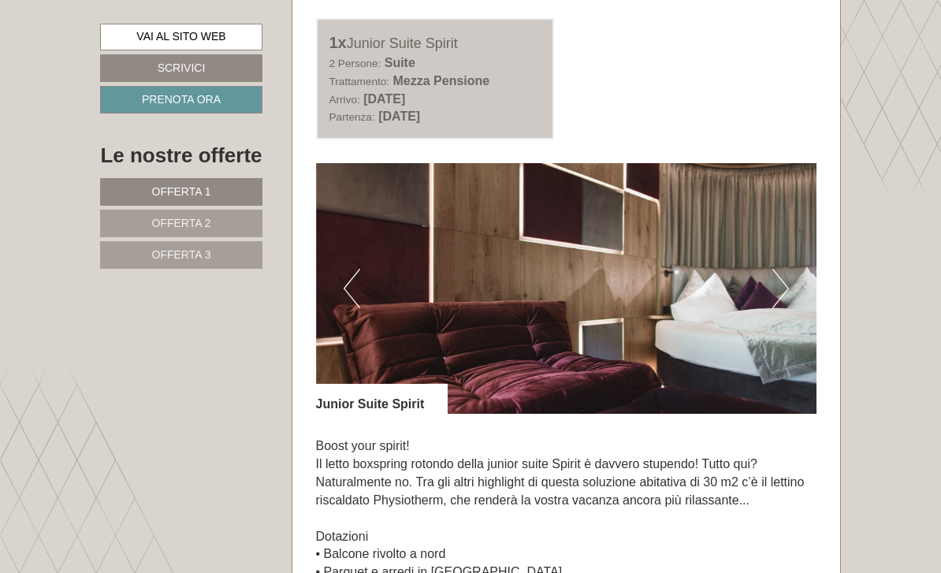
click at [785, 289] on button "Next" at bounding box center [781, 288] width 17 height 39
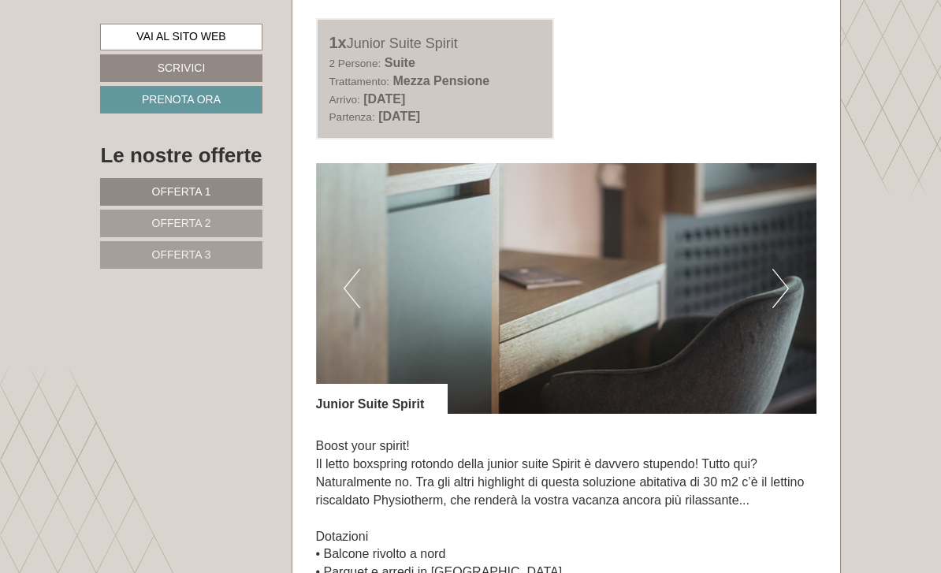
click at [372, 307] on img at bounding box center [566, 288] width 501 height 251
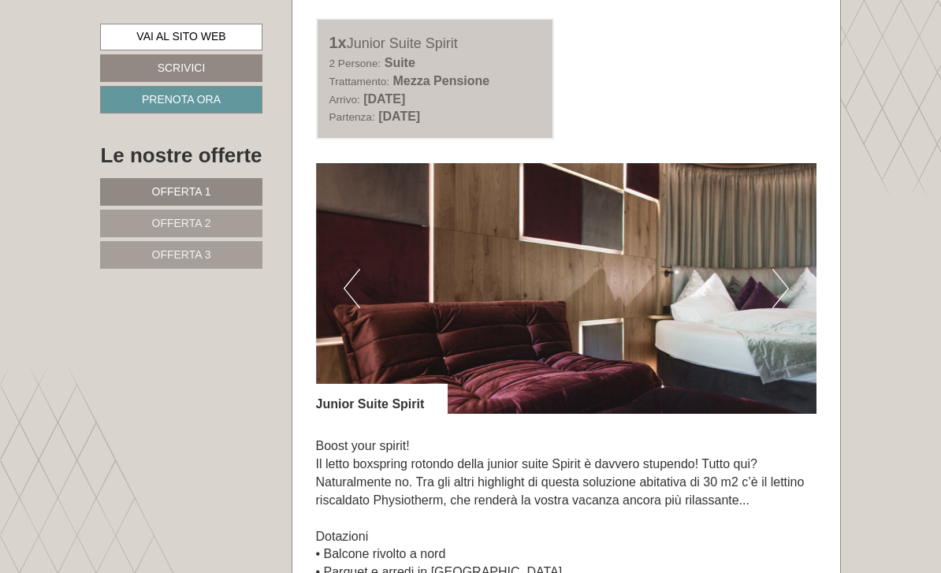
click at [787, 303] on button "Next" at bounding box center [781, 288] width 17 height 39
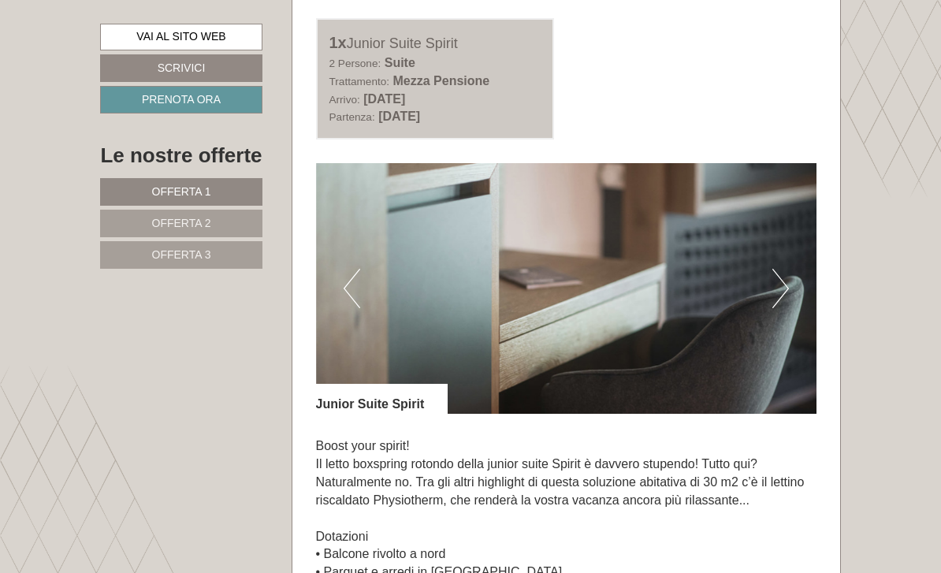
click at [793, 314] on img at bounding box center [566, 288] width 501 height 251
click at [788, 300] on button "Next" at bounding box center [781, 288] width 17 height 39
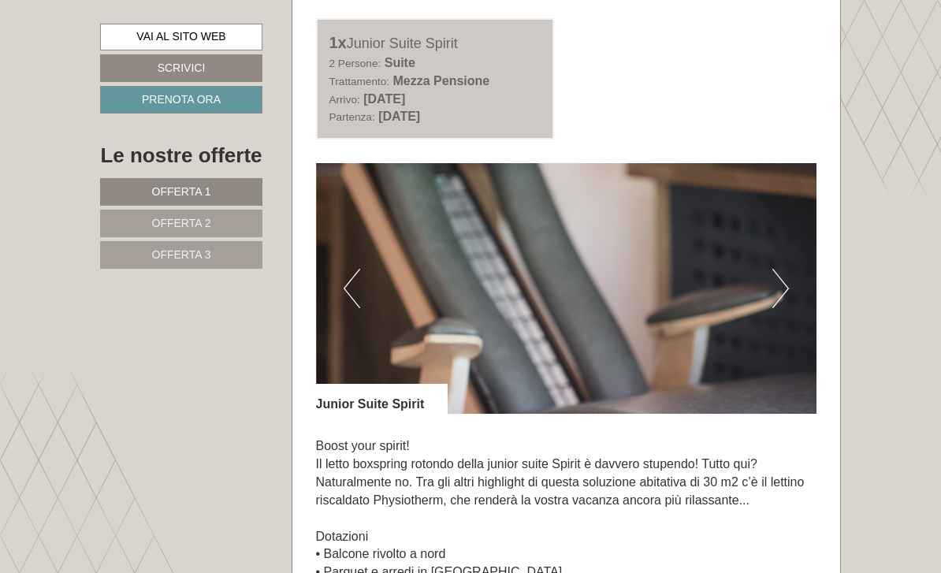
click at [787, 303] on button "Next" at bounding box center [781, 288] width 17 height 39
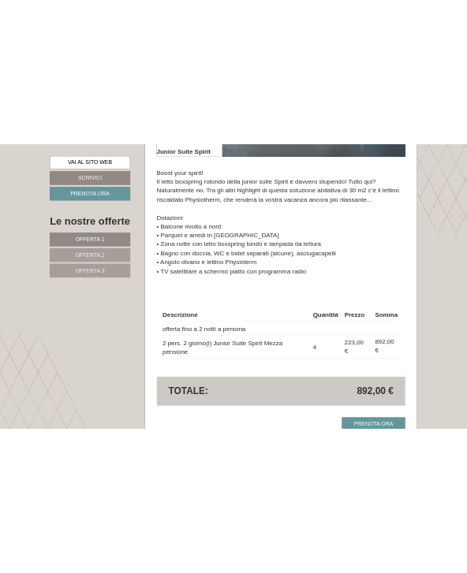
scroll to position [1284, 0]
